Goal: Leave review/rating

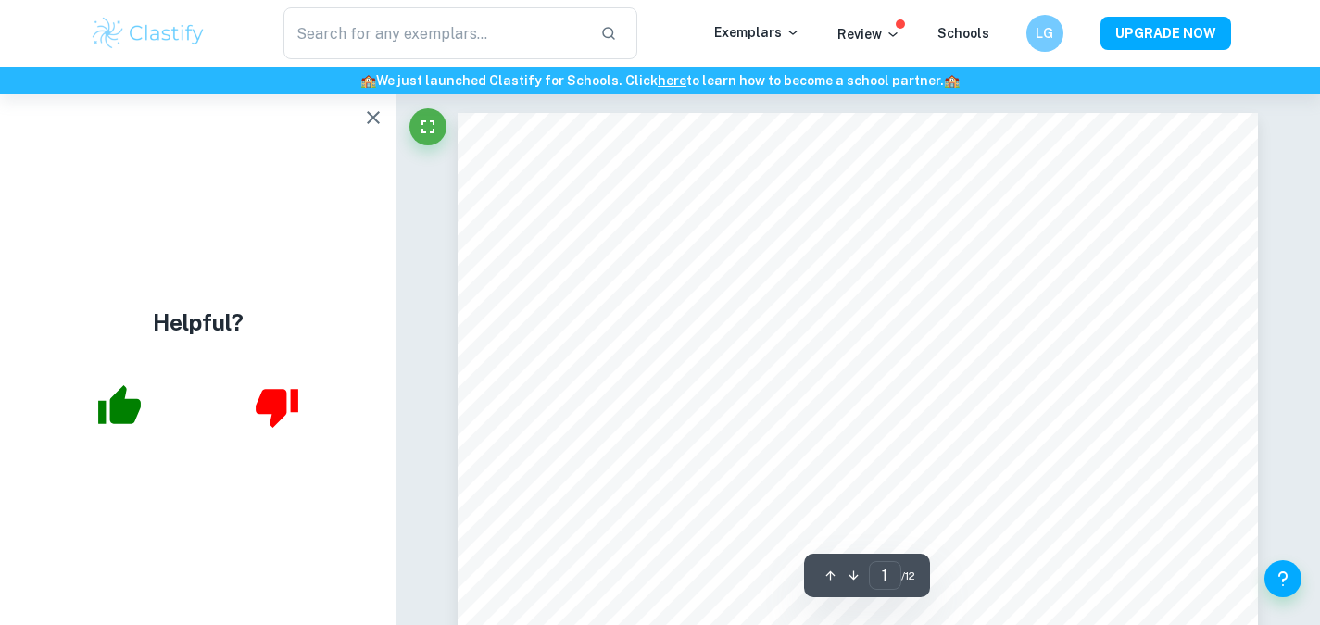
click at [372, 116] on icon "button" at bounding box center [373, 117] width 13 height 13
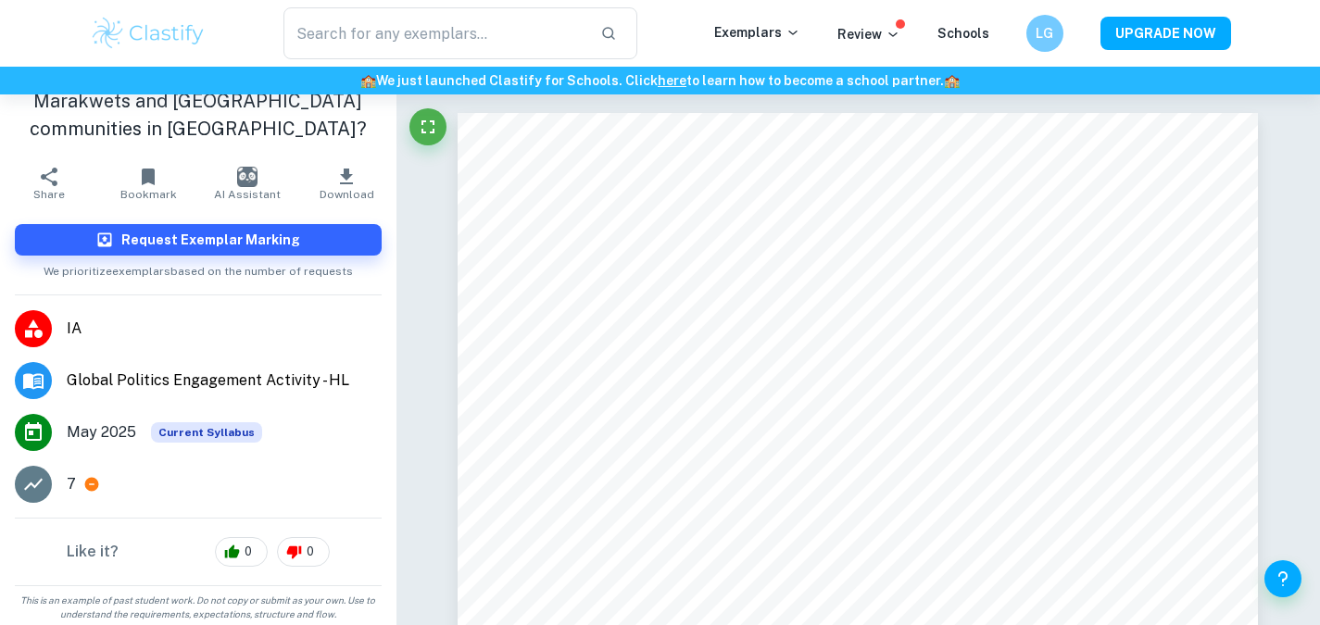
scroll to position [137, 0]
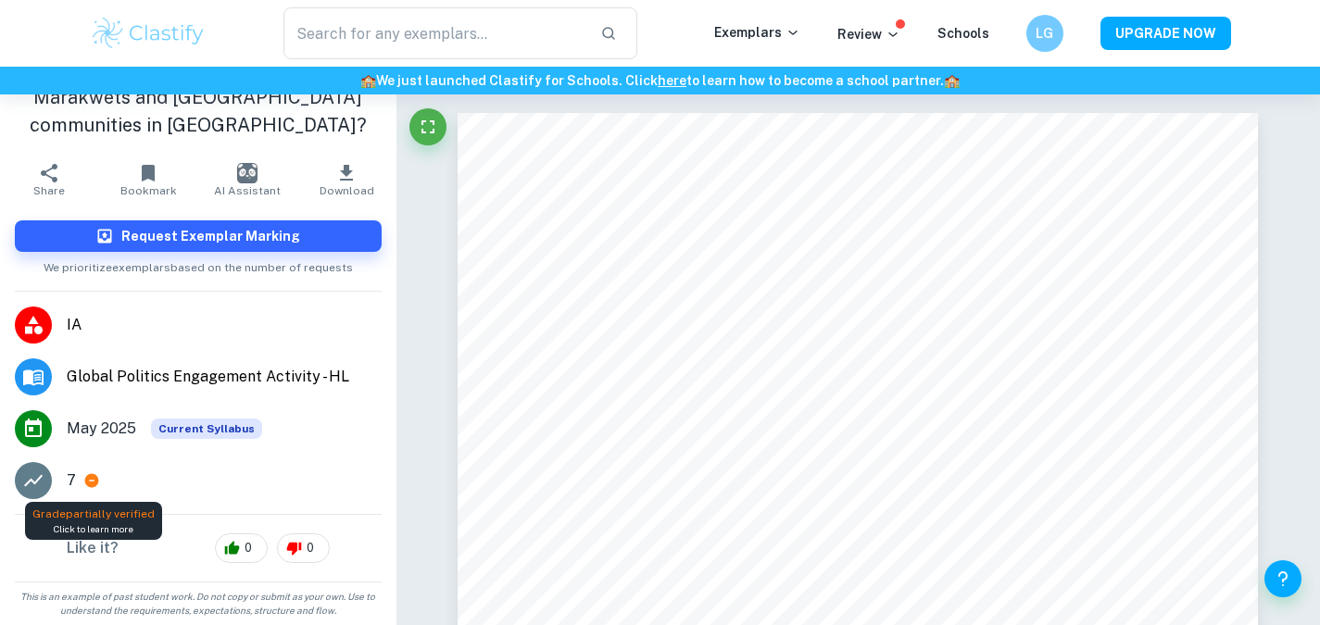
click at [90, 476] on icon at bounding box center [92, 481] width 14 height 14
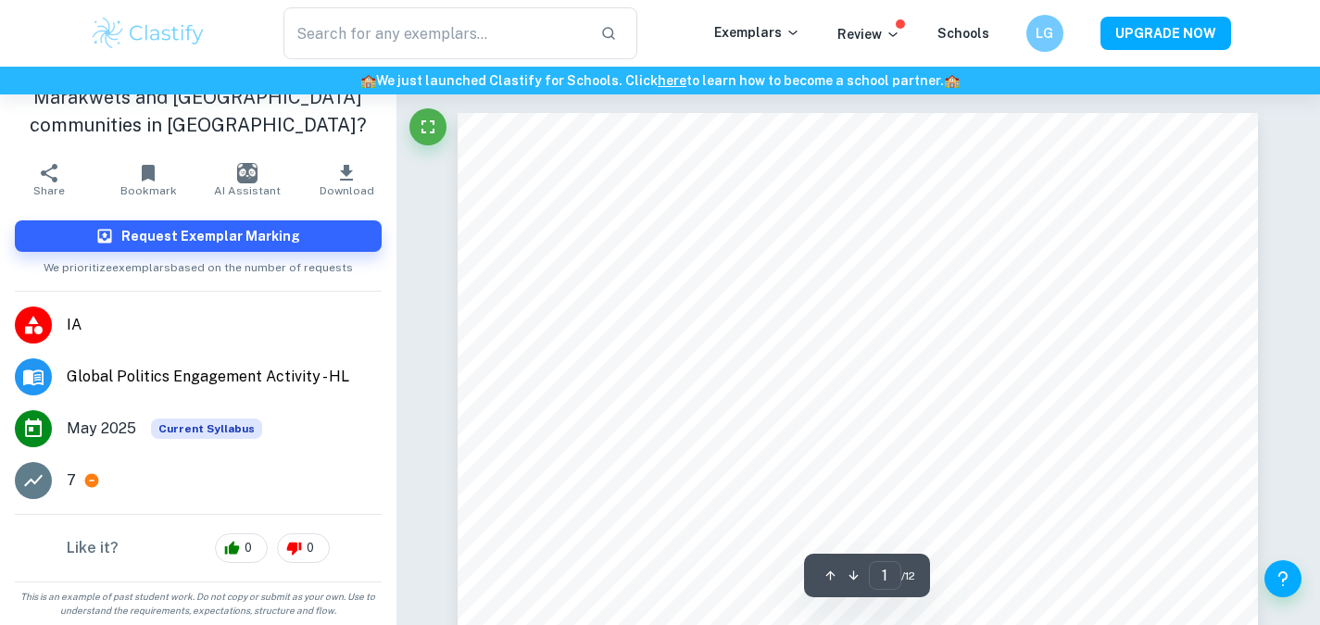
scroll to position [190, 0]
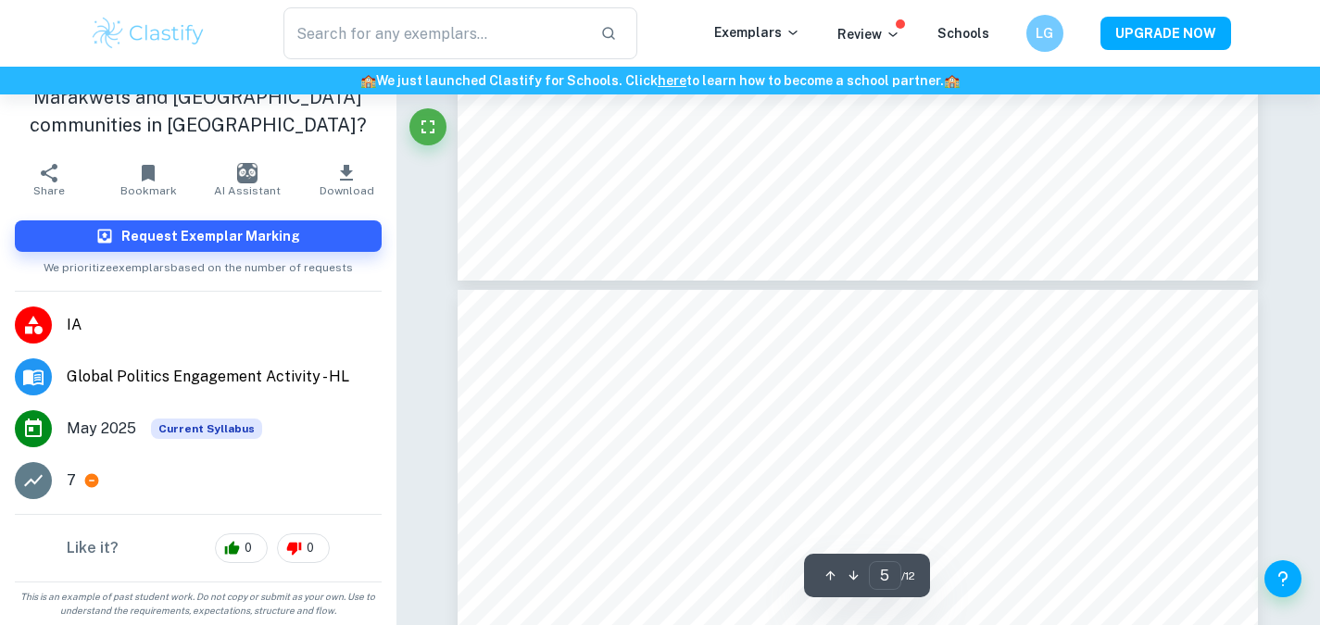
type input "4"
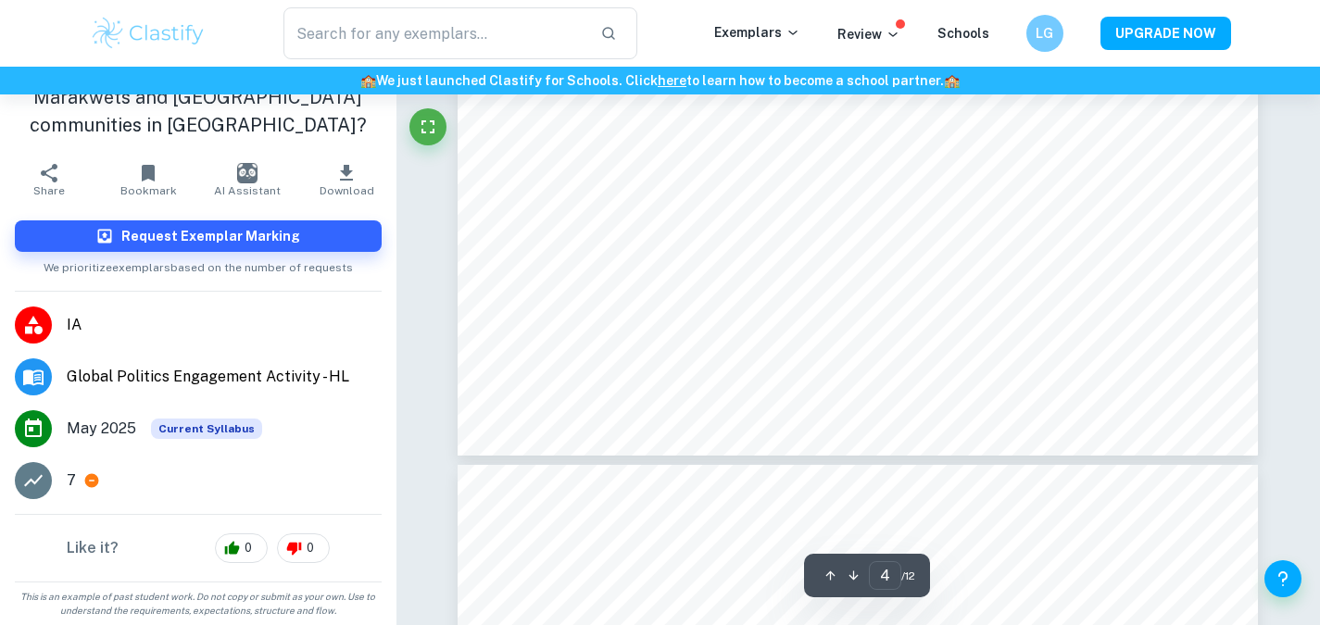
scroll to position [4086, 0]
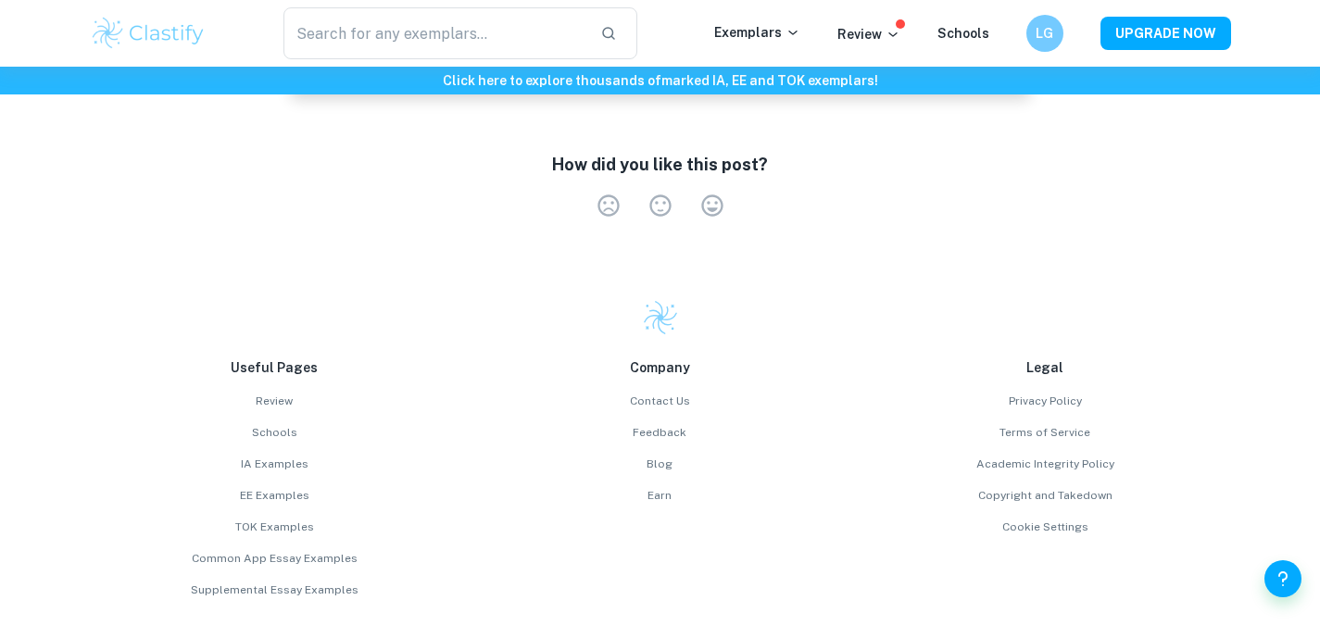
scroll to position [3110, 0]
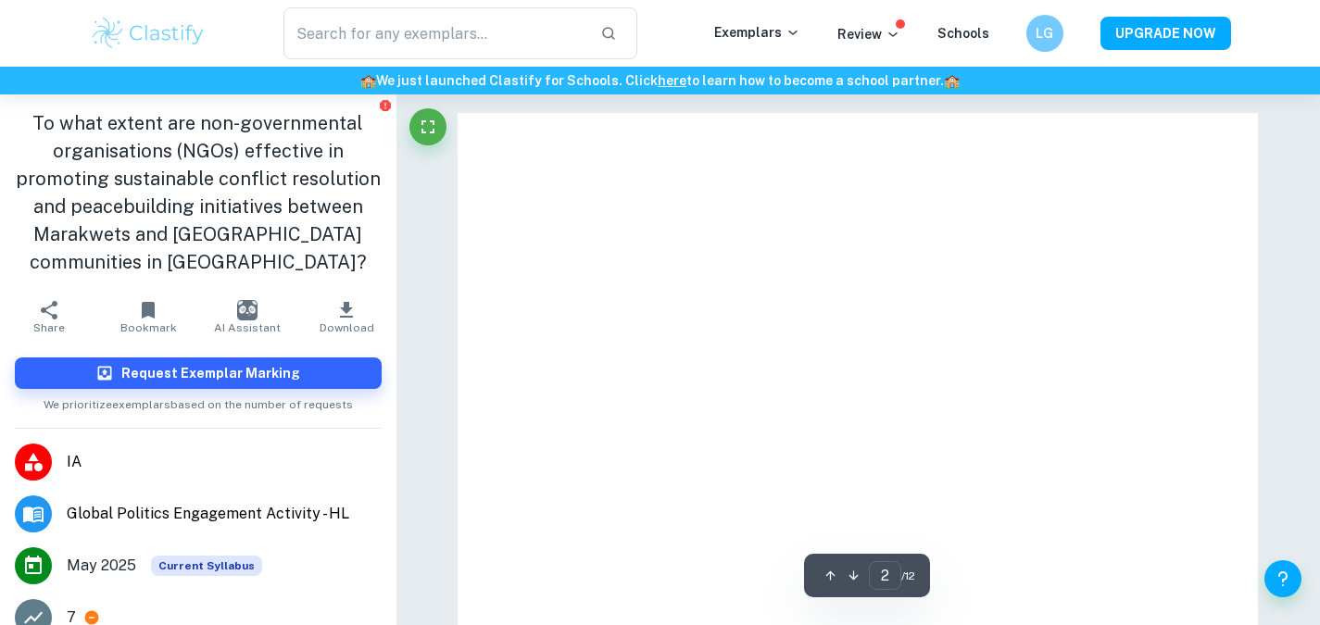
type input "5"
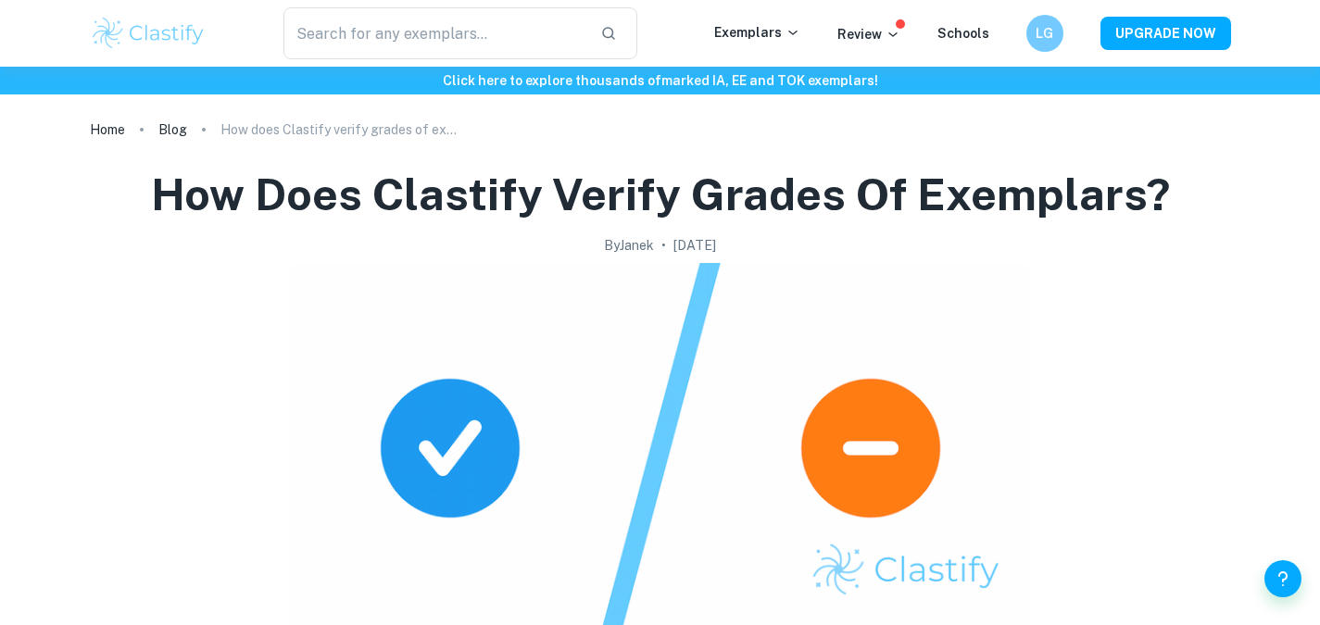
scroll to position [3110, 0]
